Goal: Task Accomplishment & Management: Use online tool/utility

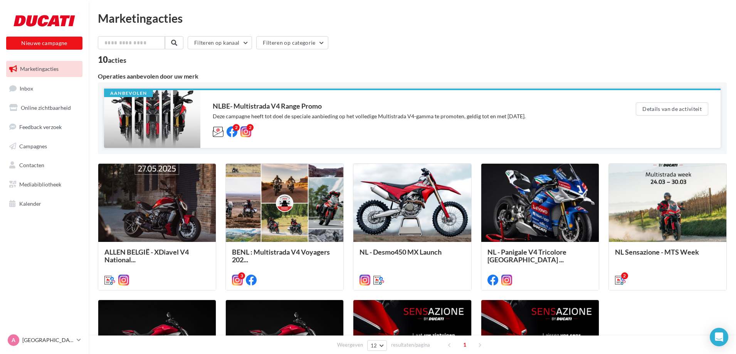
click at [346, 111] on div "NLBE- Multistrada V4 Range Promo Deze campagne heeft tot doel de speciale aanbi…" at bounding box center [412, 118] width 398 height 33
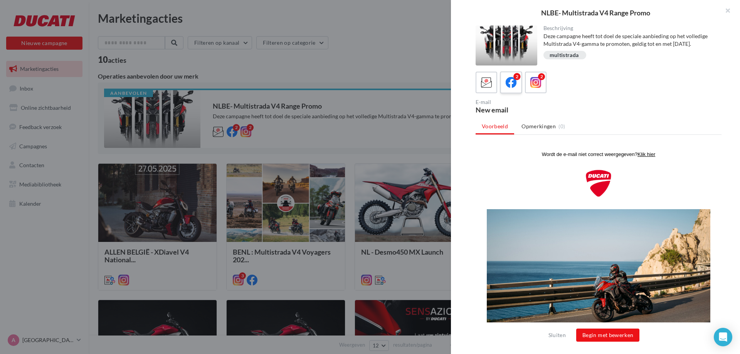
click at [513, 88] on icon at bounding box center [511, 82] width 11 height 11
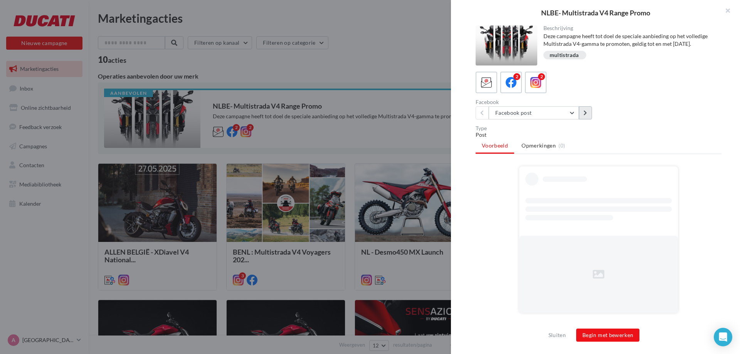
click at [586, 119] on button at bounding box center [585, 112] width 13 height 13
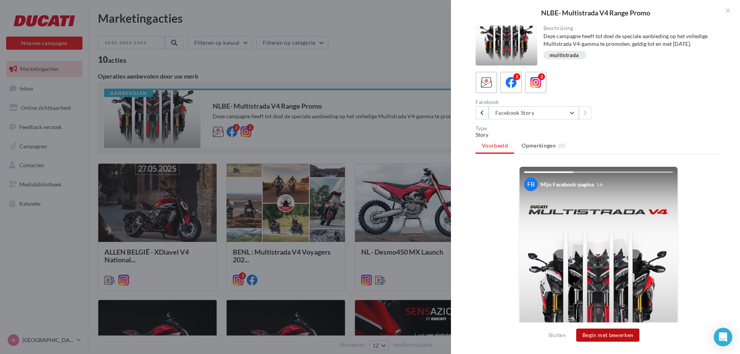
click at [598, 334] on button "Begin met bewerken" at bounding box center [607, 335] width 63 height 13
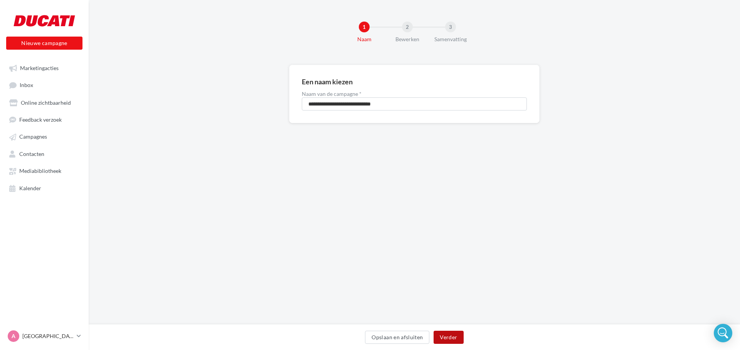
click at [444, 339] on button "Verder" at bounding box center [448, 337] width 30 height 13
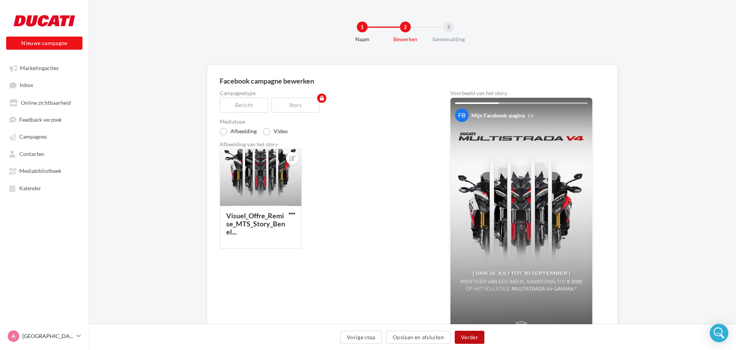
click at [472, 338] on button "Verder" at bounding box center [470, 337] width 30 height 13
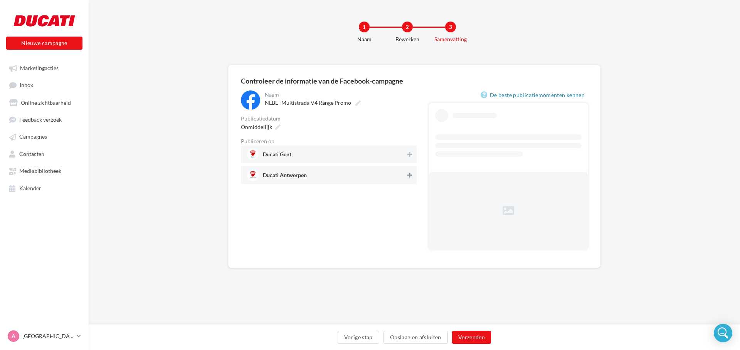
click at [411, 179] on button at bounding box center [410, 175] width 8 height 9
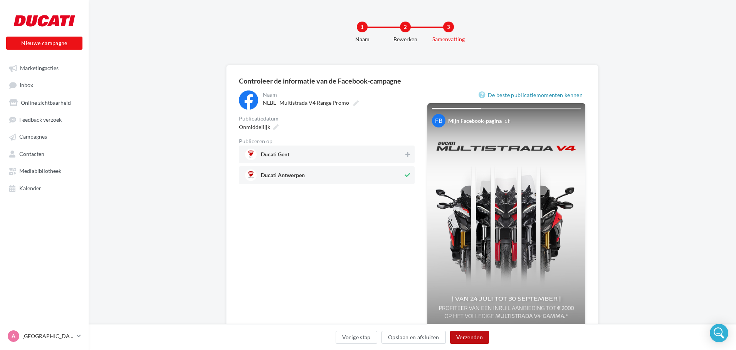
click at [466, 334] on button "Verzenden" at bounding box center [469, 337] width 39 height 13
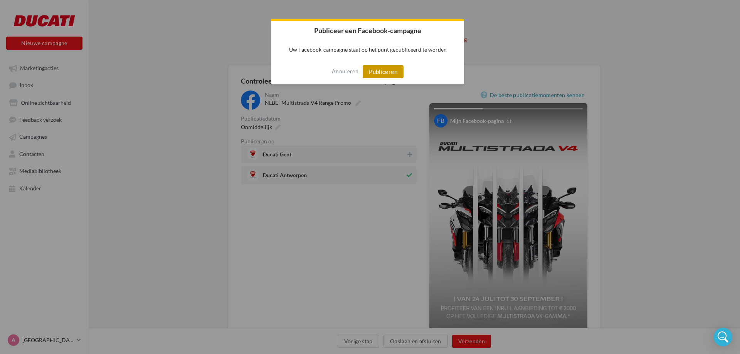
click at [373, 68] on button "Publiceren" at bounding box center [383, 71] width 41 height 13
